Goal: Information Seeking & Learning: Learn about a topic

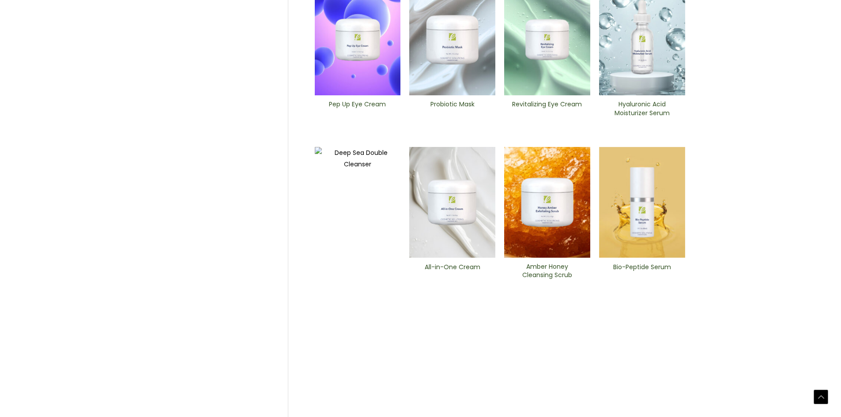
scroll to position [335, 0]
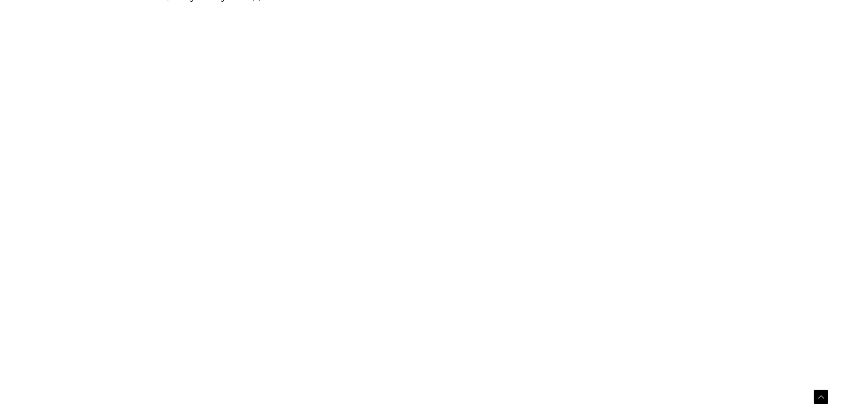
scroll to position [309, 0]
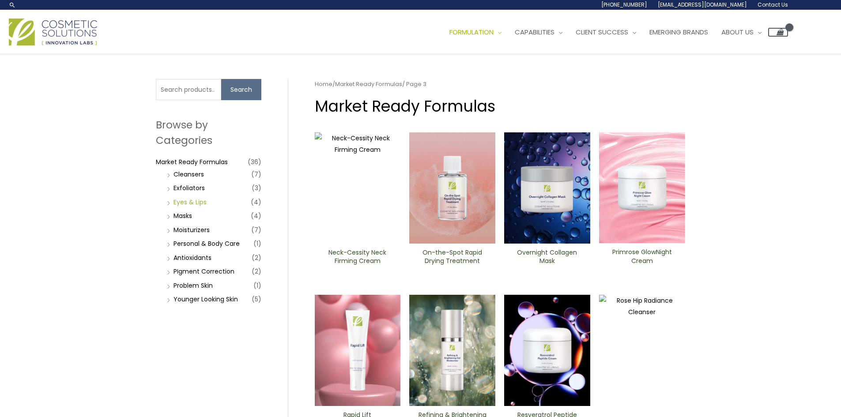
click at [201, 204] on link "Eyes & Lips" at bounding box center [189, 202] width 33 height 9
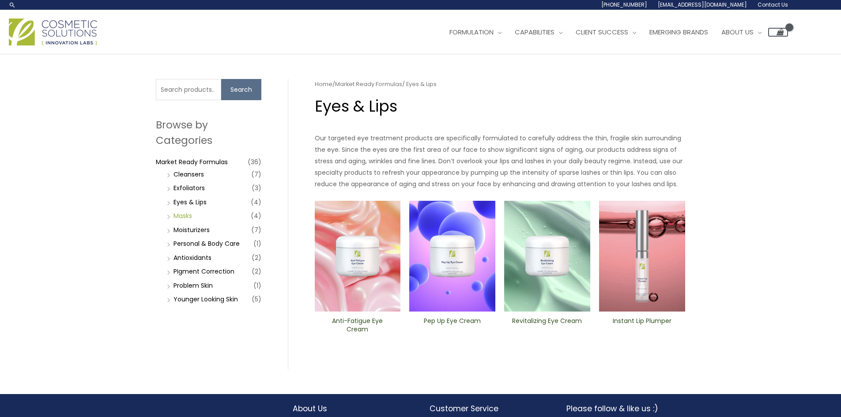
click at [185, 217] on link "Masks" at bounding box center [182, 215] width 19 height 9
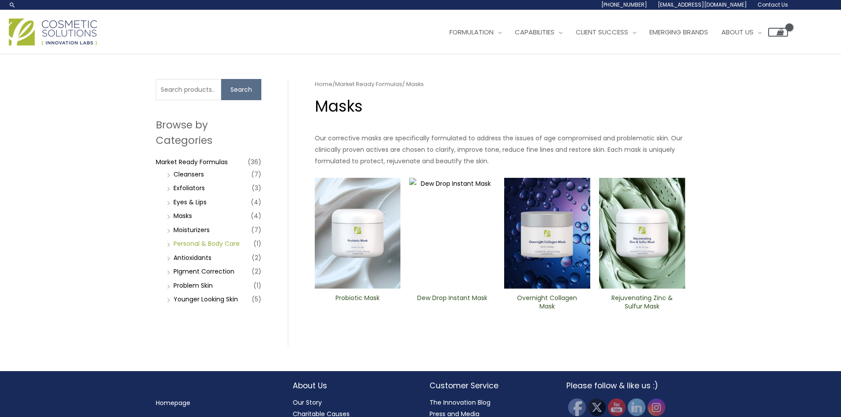
click at [192, 241] on link "Personal & Body Care" at bounding box center [206, 243] width 66 height 9
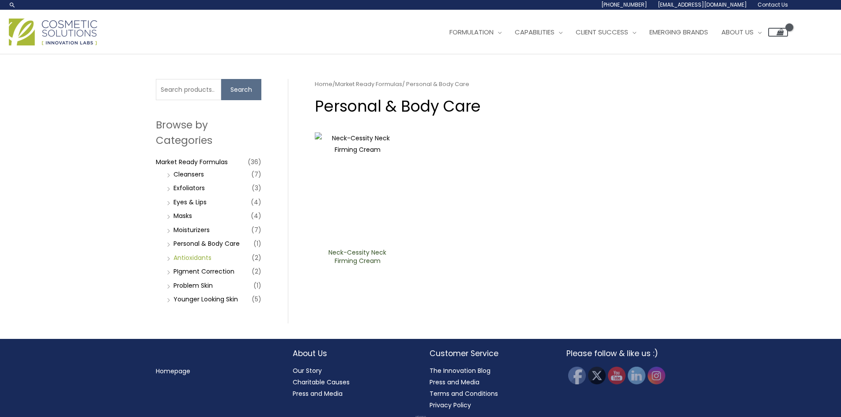
click at [192, 257] on link "Antioxidants" at bounding box center [192, 257] width 38 height 9
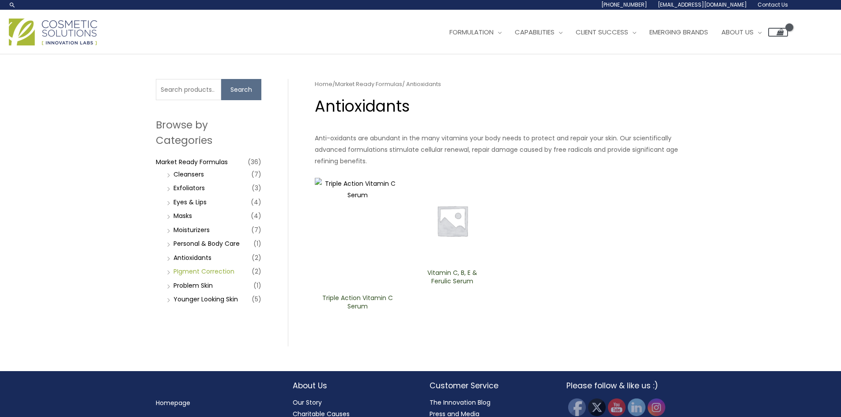
click at [197, 269] on link "PIgment Correction" at bounding box center [203, 271] width 61 height 9
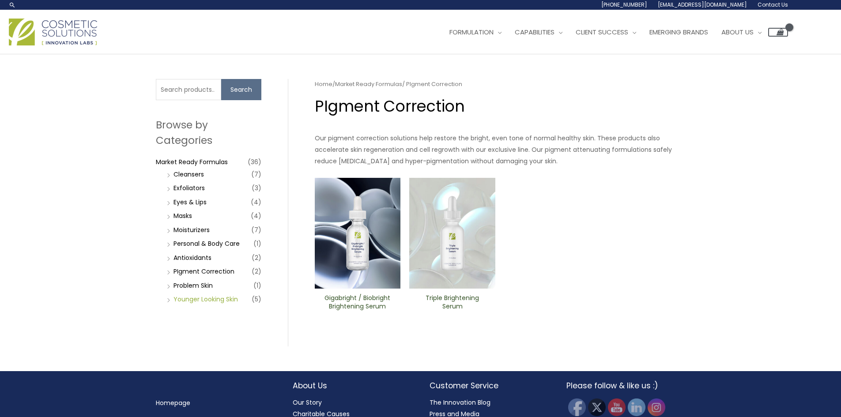
click at [193, 299] on link "Younger Looking Skin" at bounding box center [205, 299] width 64 height 9
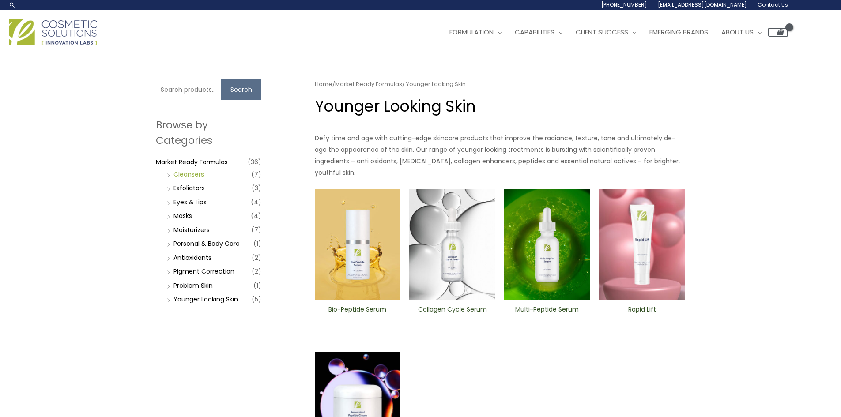
click at [191, 177] on link "Cleansers" at bounding box center [188, 174] width 30 height 9
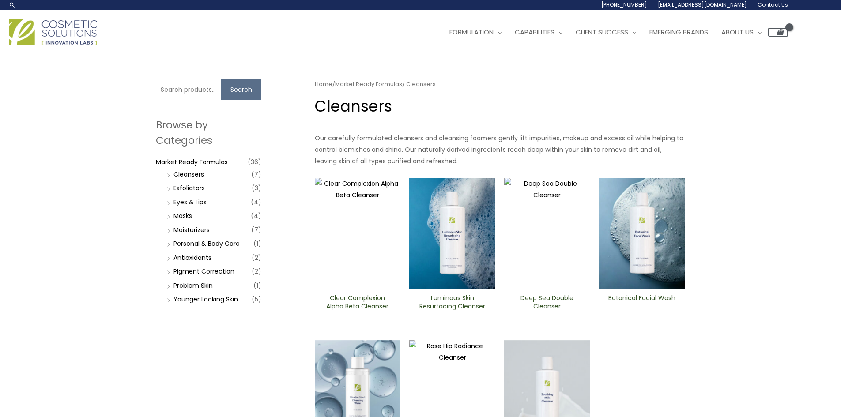
click at [193, 182] on li "Exfoliators (3)" at bounding box center [213, 188] width 97 height 12
click at [192, 188] on link "Exfoliators" at bounding box center [188, 188] width 31 height 9
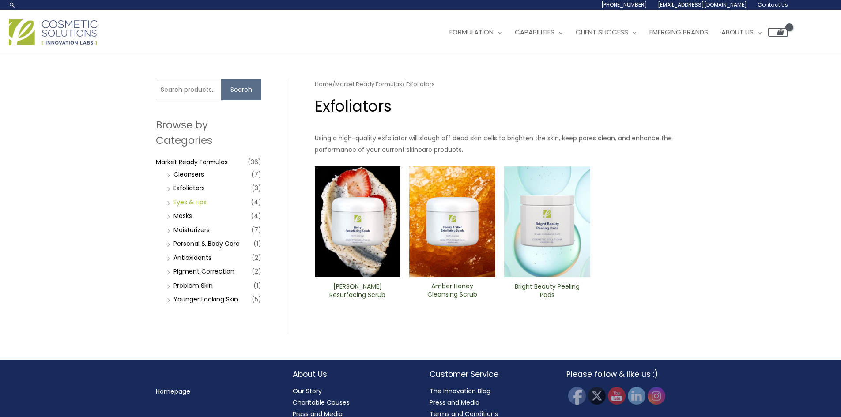
click at [184, 204] on link "Eyes & Lips" at bounding box center [189, 202] width 33 height 9
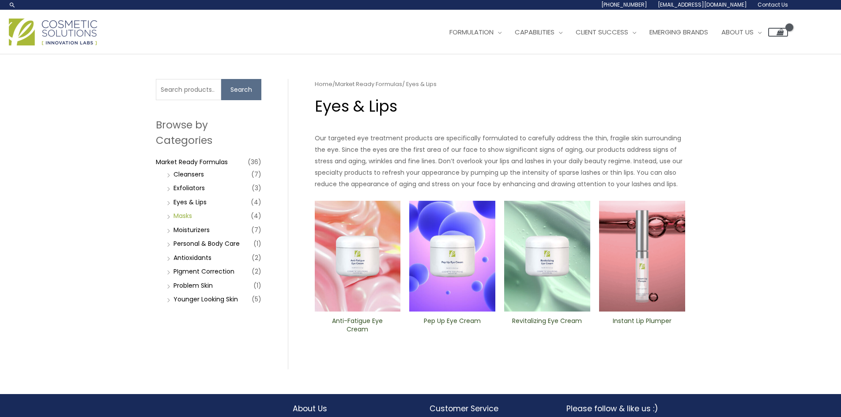
click at [182, 215] on link "Masks" at bounding box center [182, 215] width 19 height 9
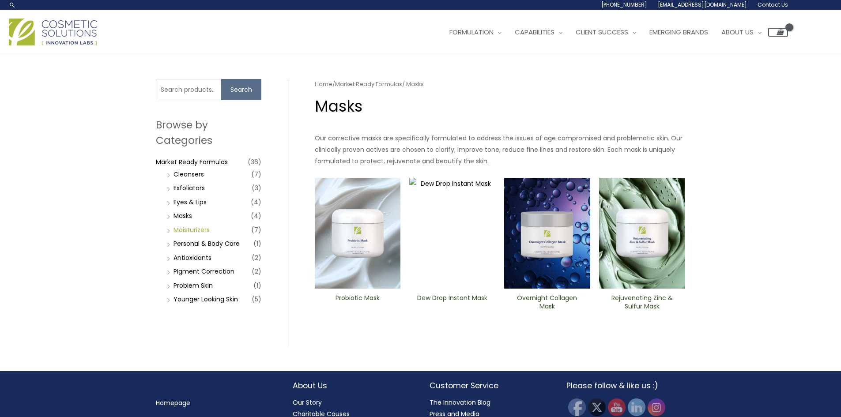
click at [182, 229] on link "Moisturizers" at bounding box center [191, 230] width 36 height 9
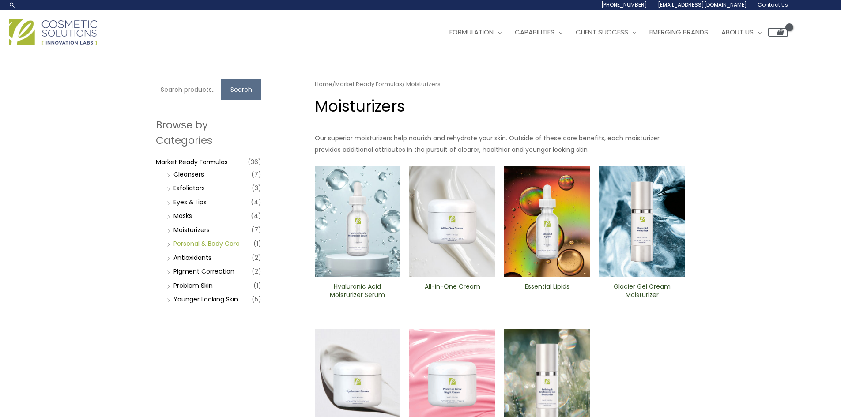
click at [183, 243] on link "Personal & Body Care" at bounding box center [206, 243] width 66 height 9
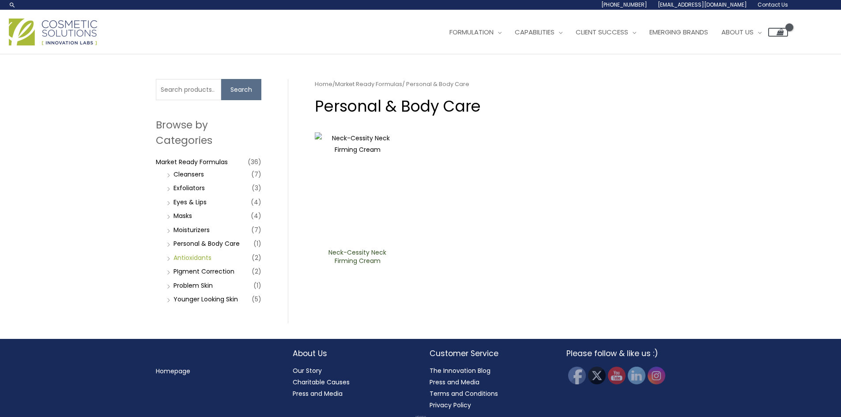
click at [187, 258] on link "Antioxidants" at bounding box center [192, 257] width 38 height 9
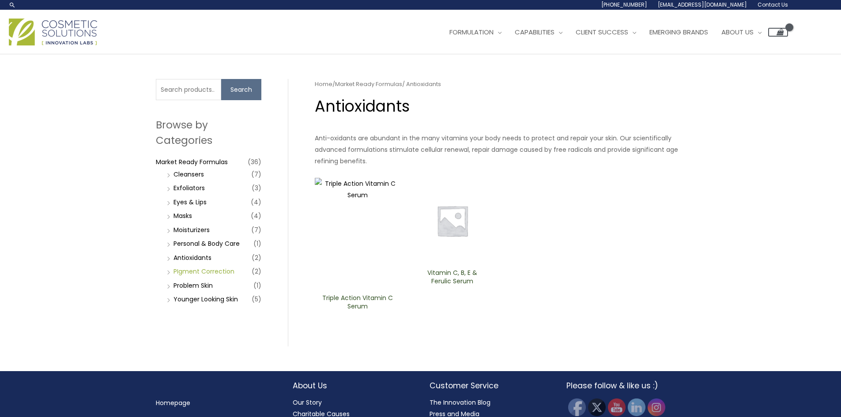
click at [187, 268] on link "PIgment Correction" at bounding box center [203, 271] width 61 height 9
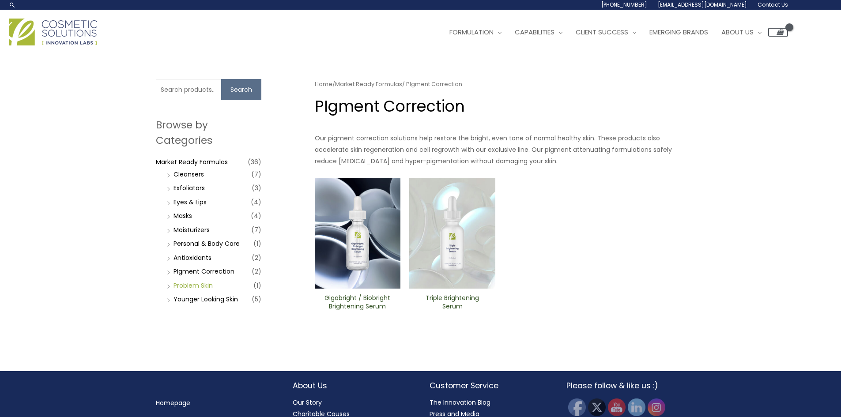
click at [187, 286] on link "Problem Skin" at bounding box center [192, 285] width 39 height 9
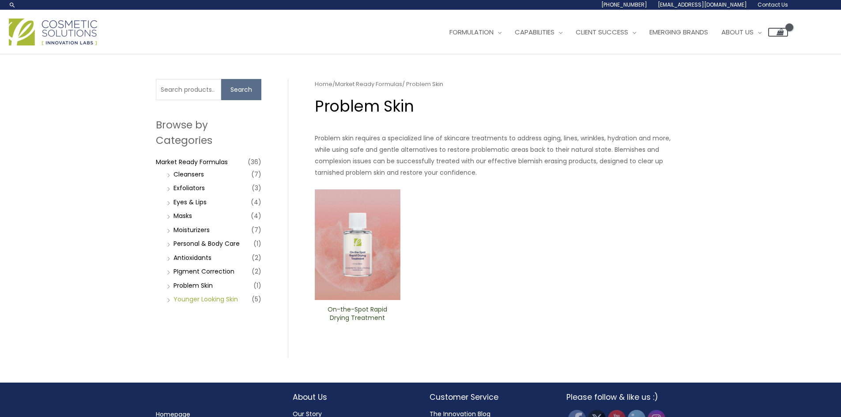
click at [190, 299] on link "Younger Looking Skin" at bounding box center [205, 299] width 64 height 9
